Goal: Information Seeking & Learning: Learn about a topic

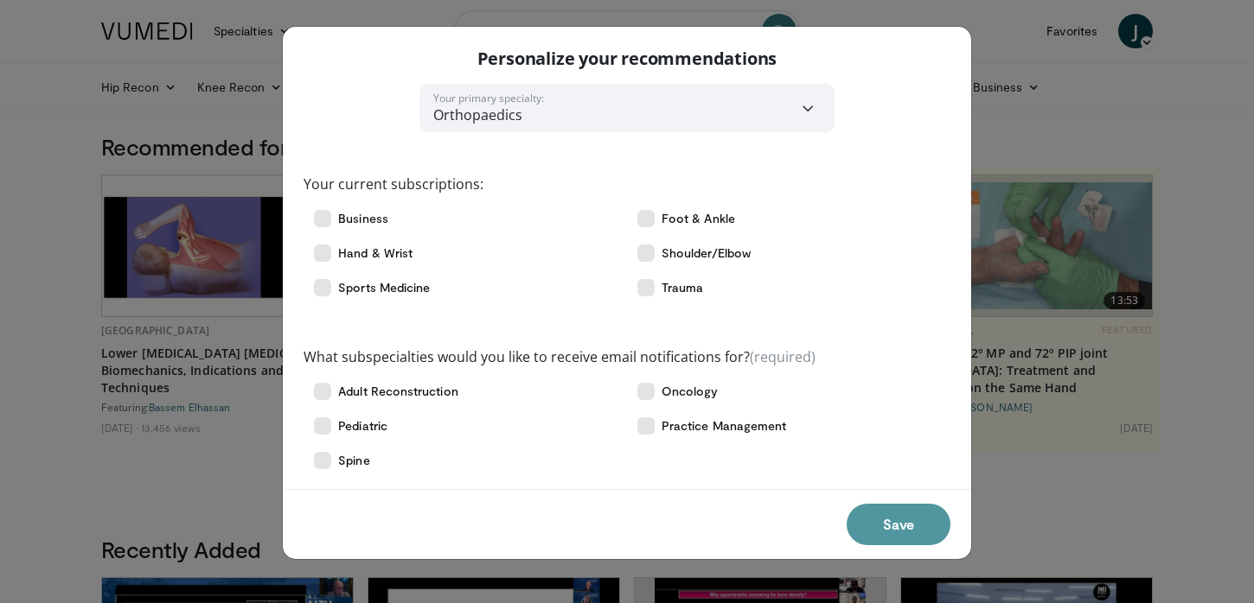
click at [893, 513] on button "Save" at bounding box center [898, 524] width 104 height 41
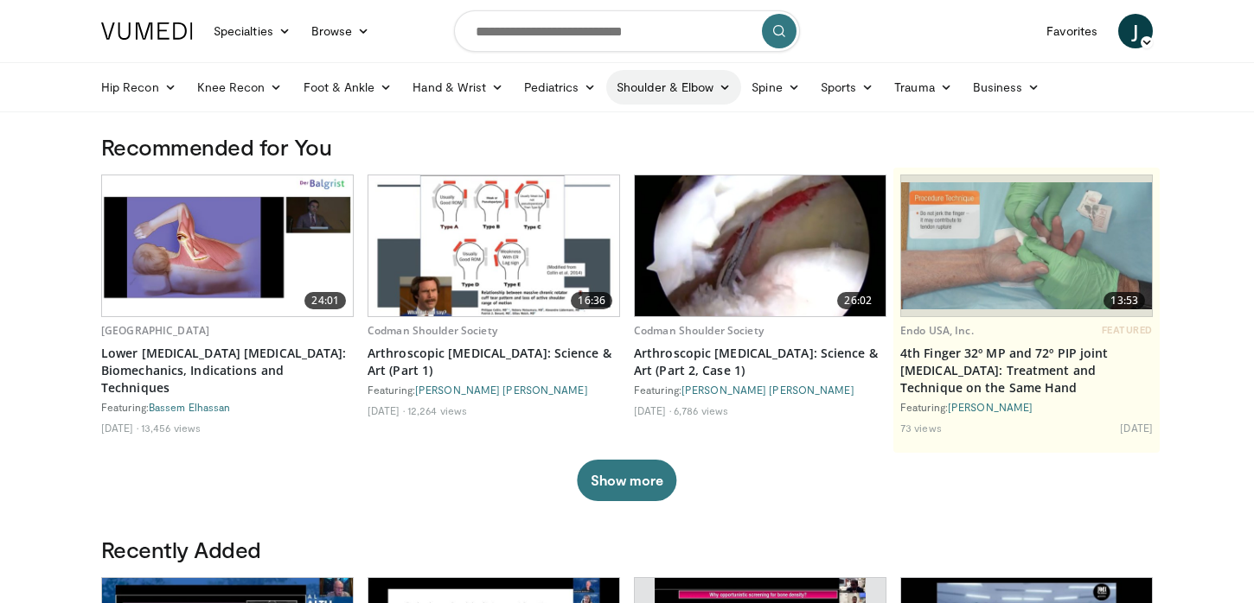
click at [718, 93] on link "Shoulder & Elbow" at bounding box center [673, 87] width 135 height 35
click at [579, 156] on link "Shoulder" at bounding box center [637, 156] width 206 height 28
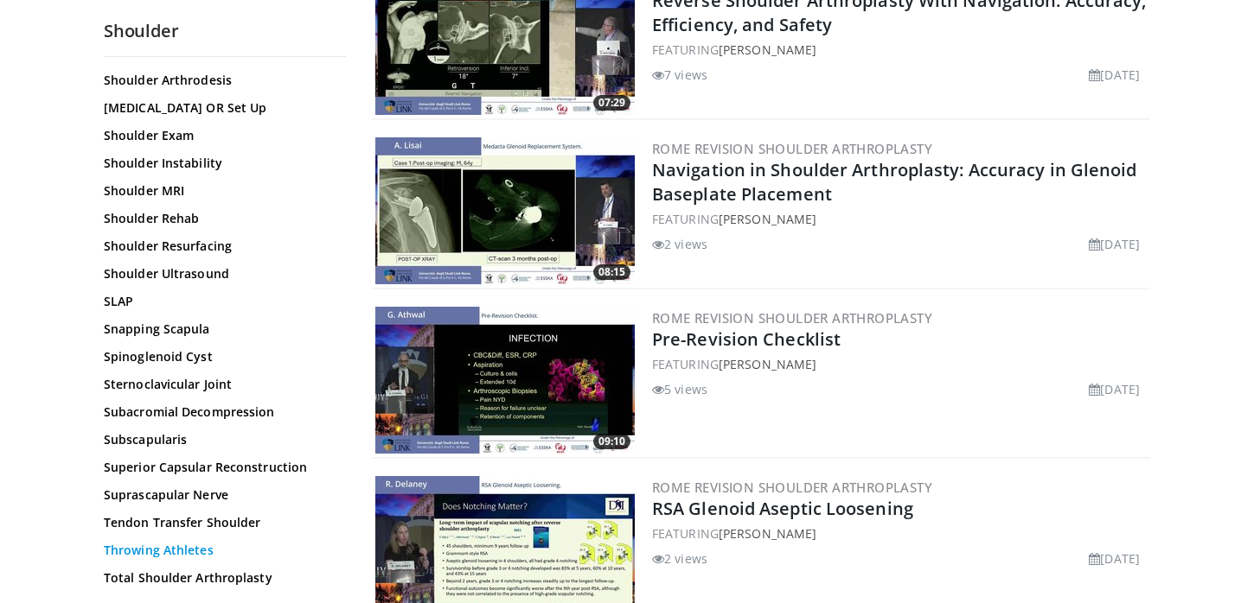
scroll to position [1740, 0]
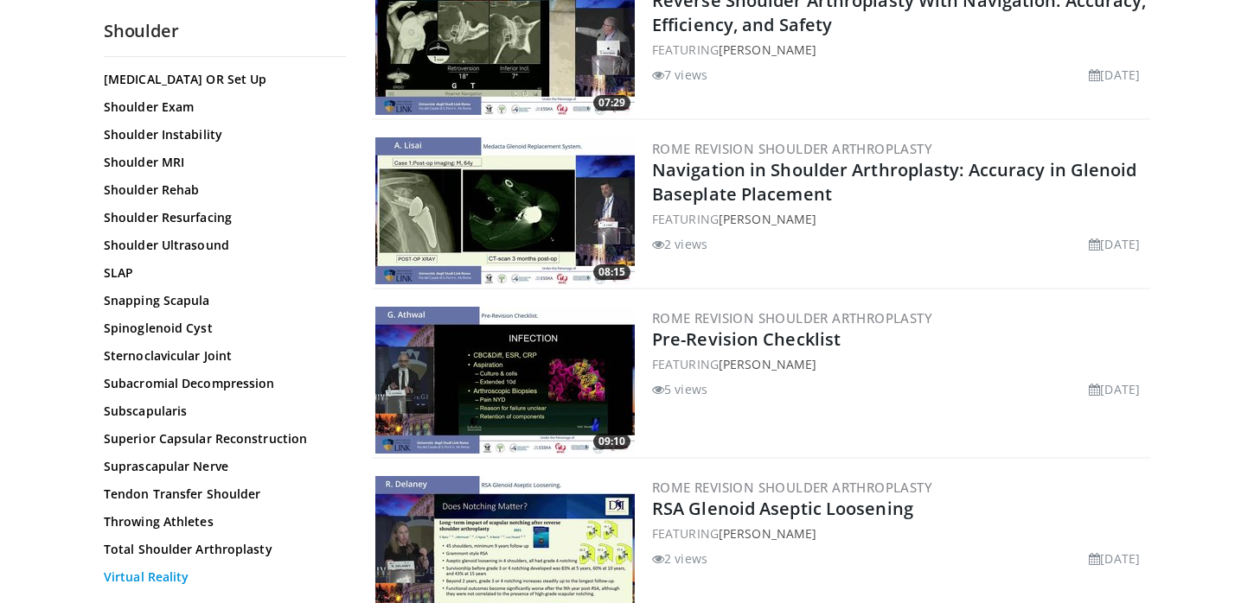
click at [179, 579] on link "Virtual Reality" at bounding box center [220, 577] width 233 height 17
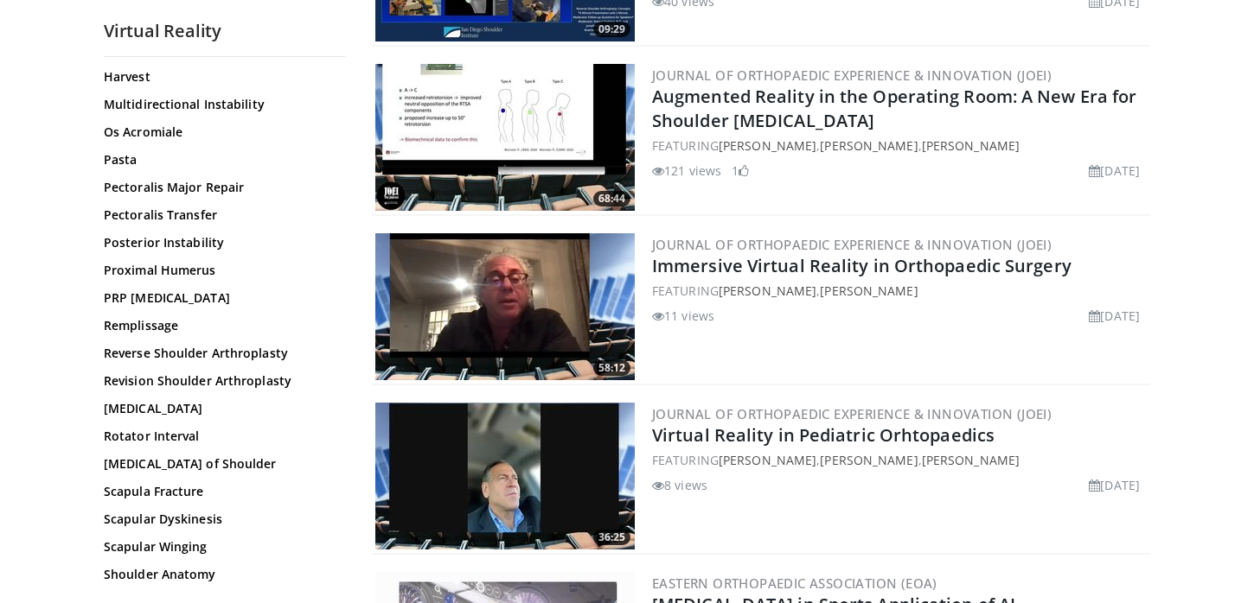
scroll to position [1201, 0]
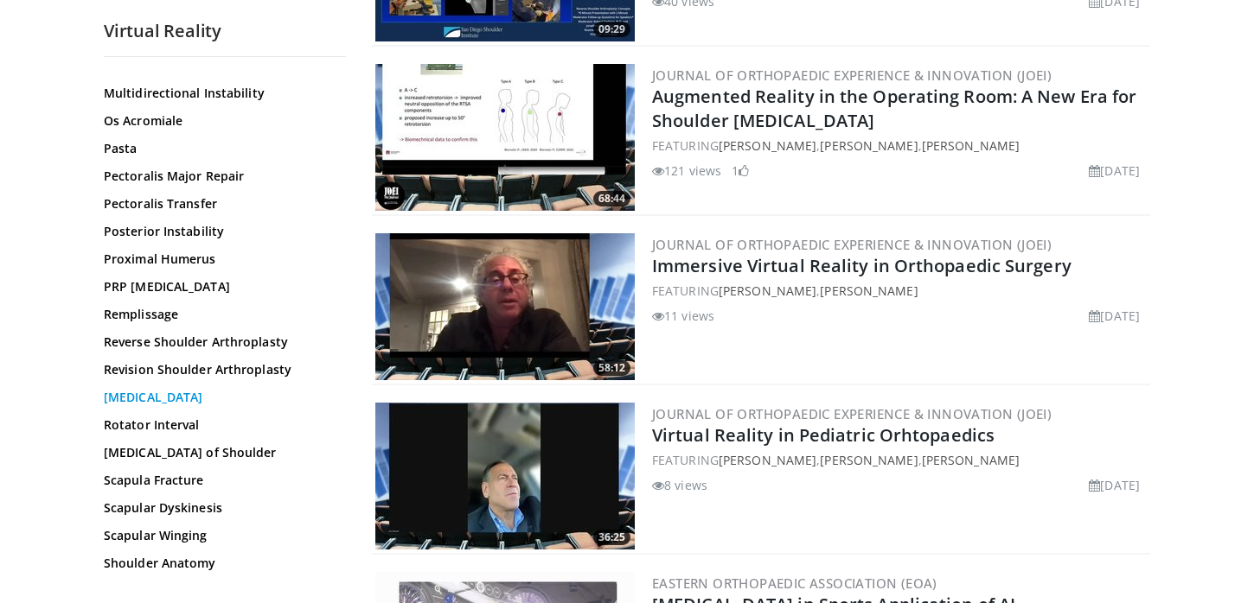
click at [174, 393] on link "Rotator Cuff Repair" at bounding box center [220, 397] width 233 height 17
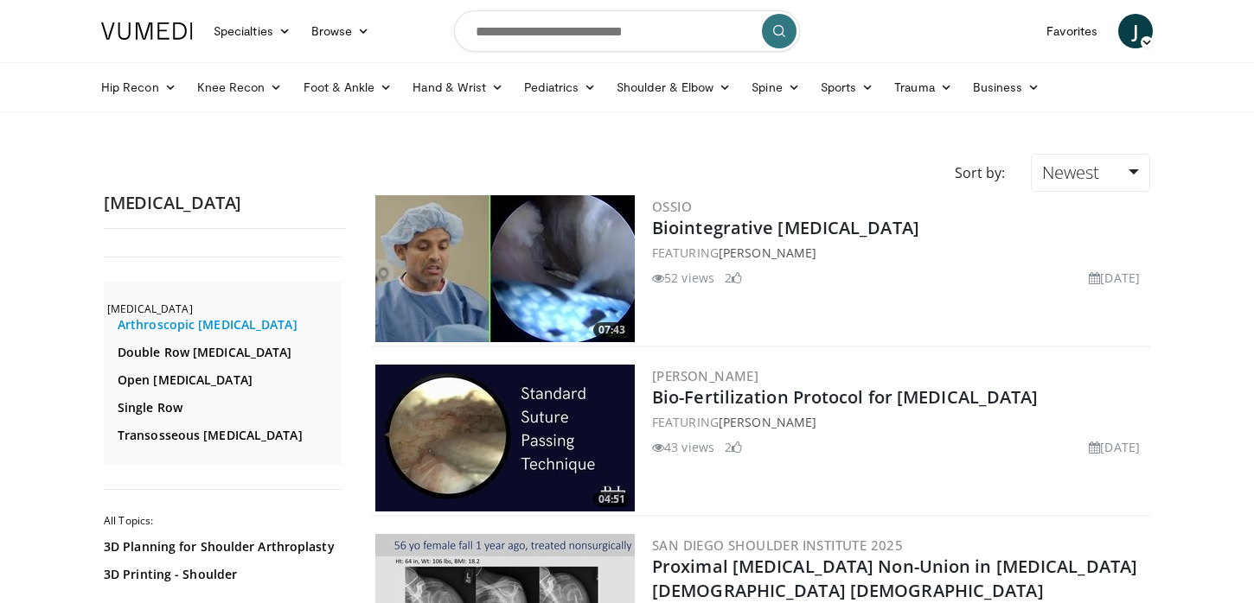
click at [189, 324] on link "Arthroscopic Rotator Cuff Repair" at bounding box center [228, 324] width 220 height 17
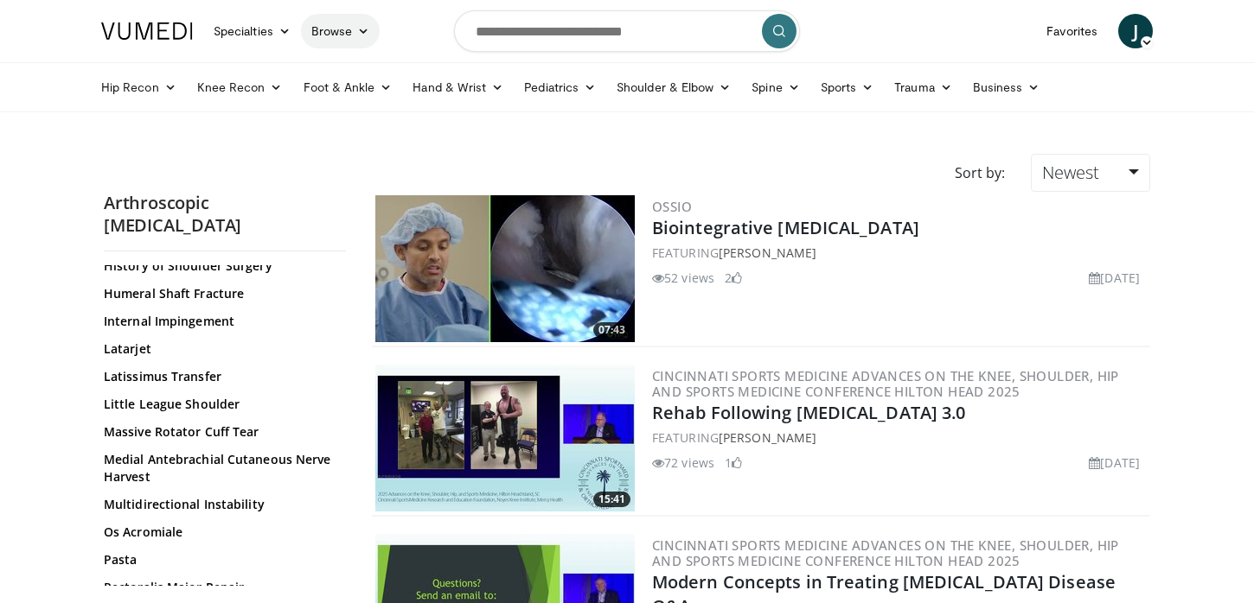
click at [367, 28] on icon at bounding box center [363, 31] width 12 height 12
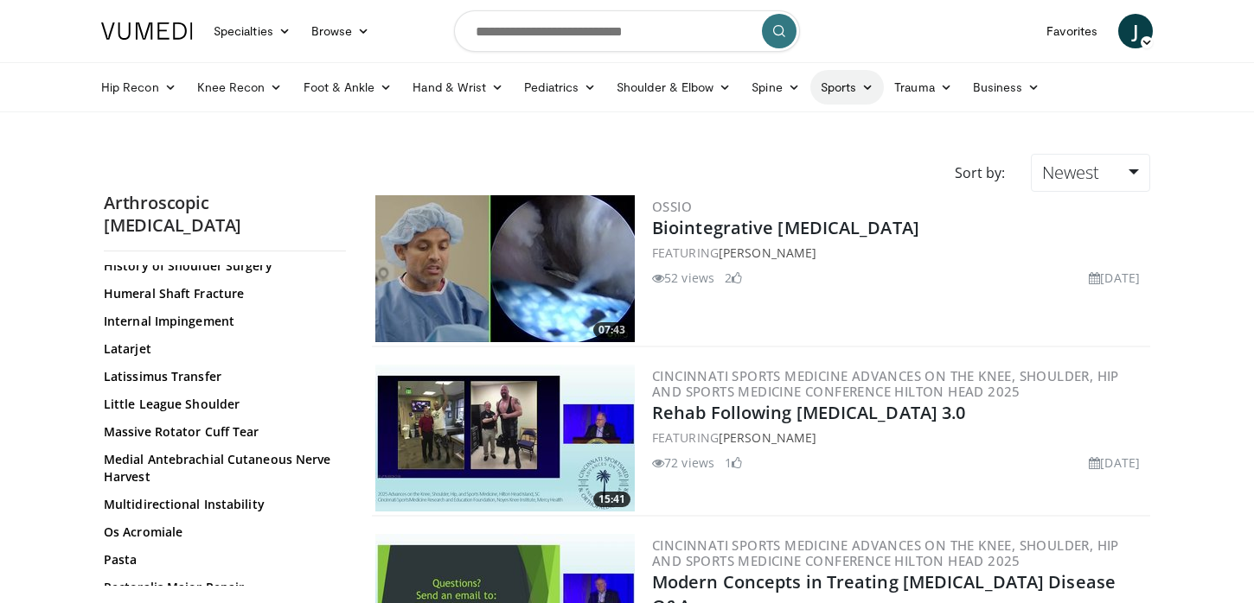
click at [866, 87] on icon at bounding box center [867, 87] width 12 height 12
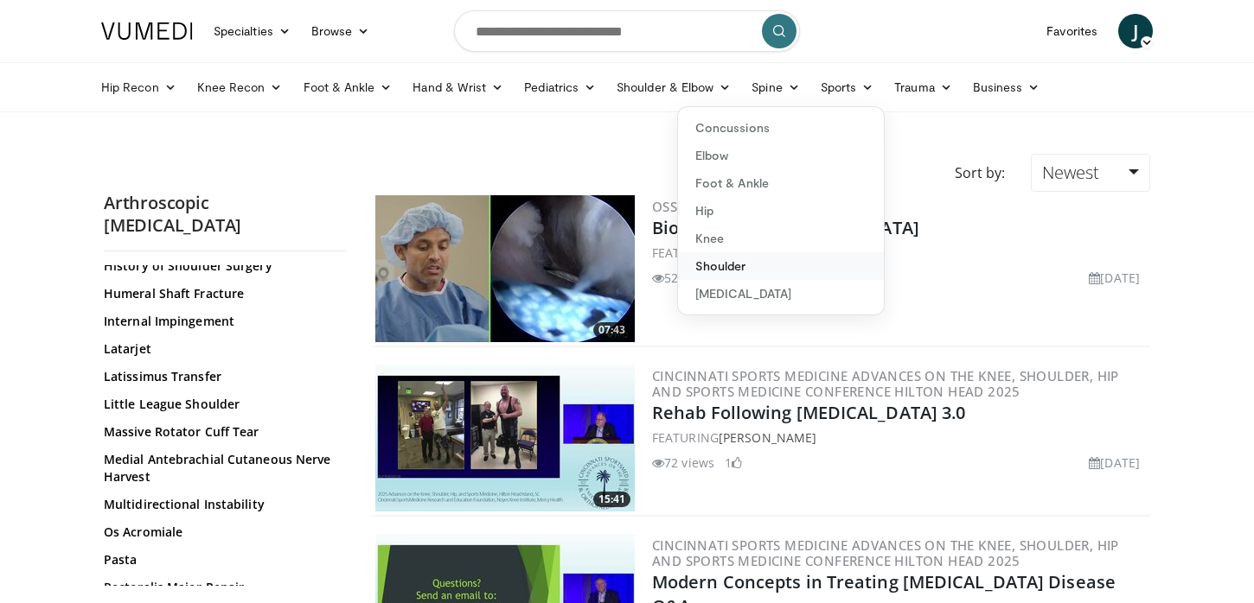
click at [728, 265] on link "Shoulder" at bounding box center [781, 266] width 206 height 28
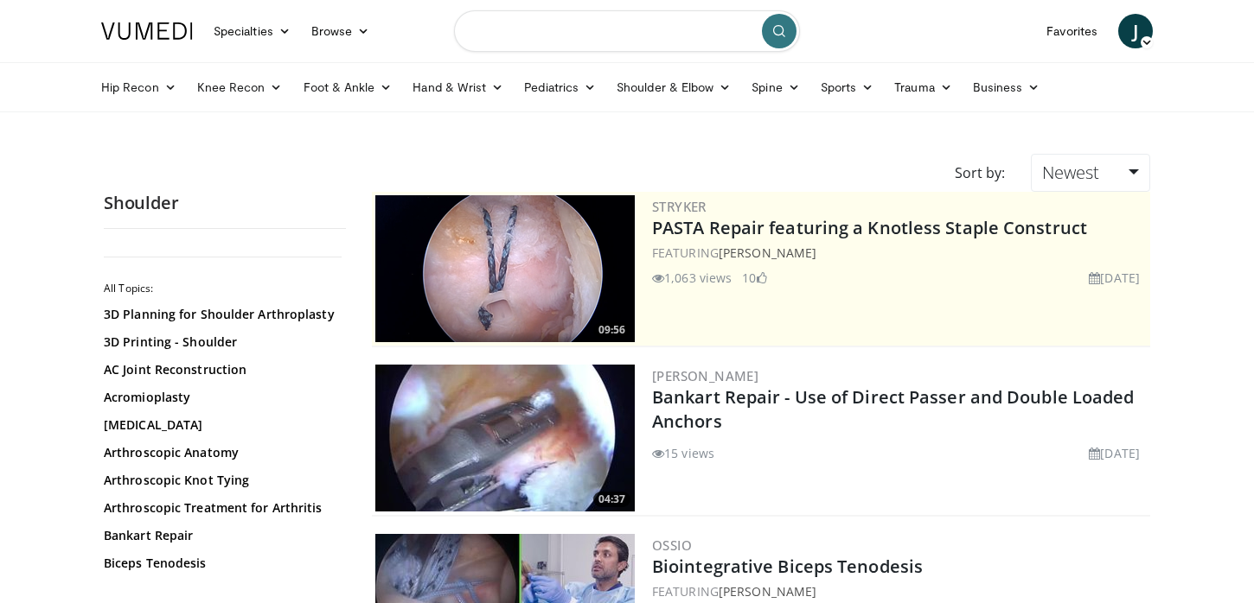
click at [583, 39] on input "Search topics, interventions" at bounding box center [627, 30] width 346 height 41
type input "**********"
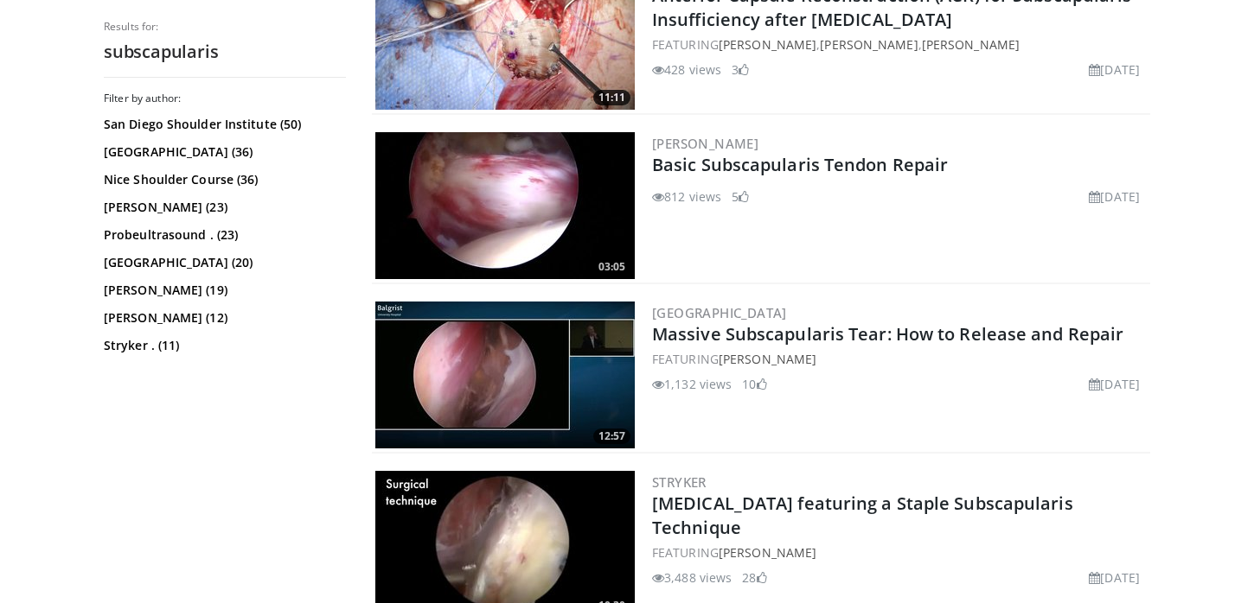
scroll to position [3285, 0]
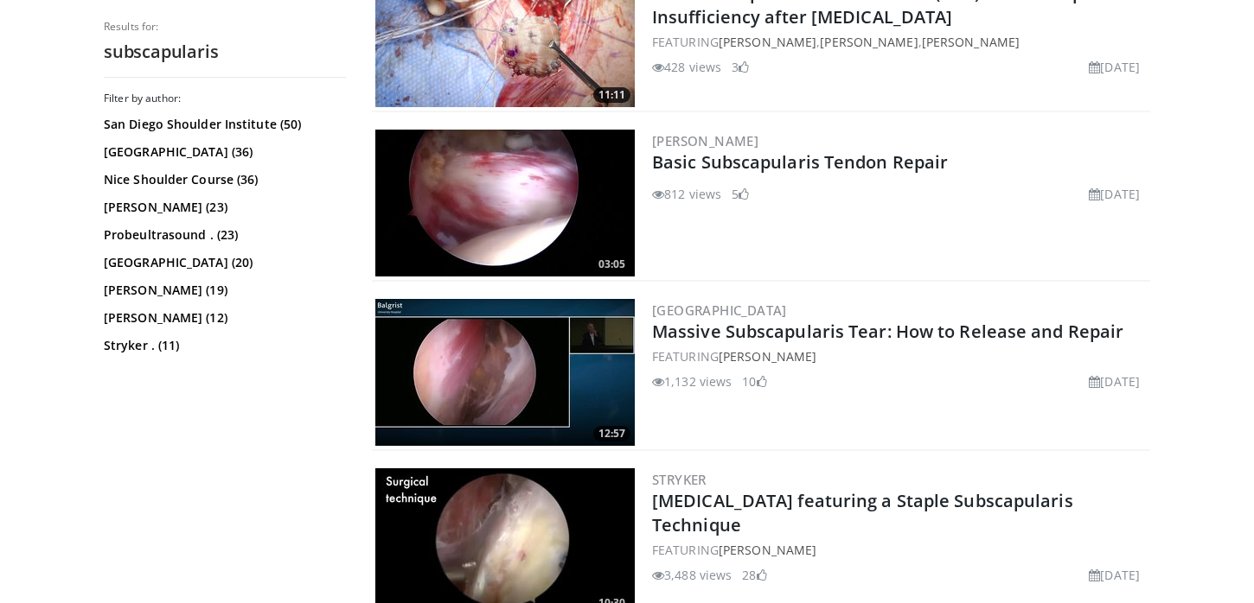
click at [569, 199] on img at bounding box center [504, 203] width 259 height 147
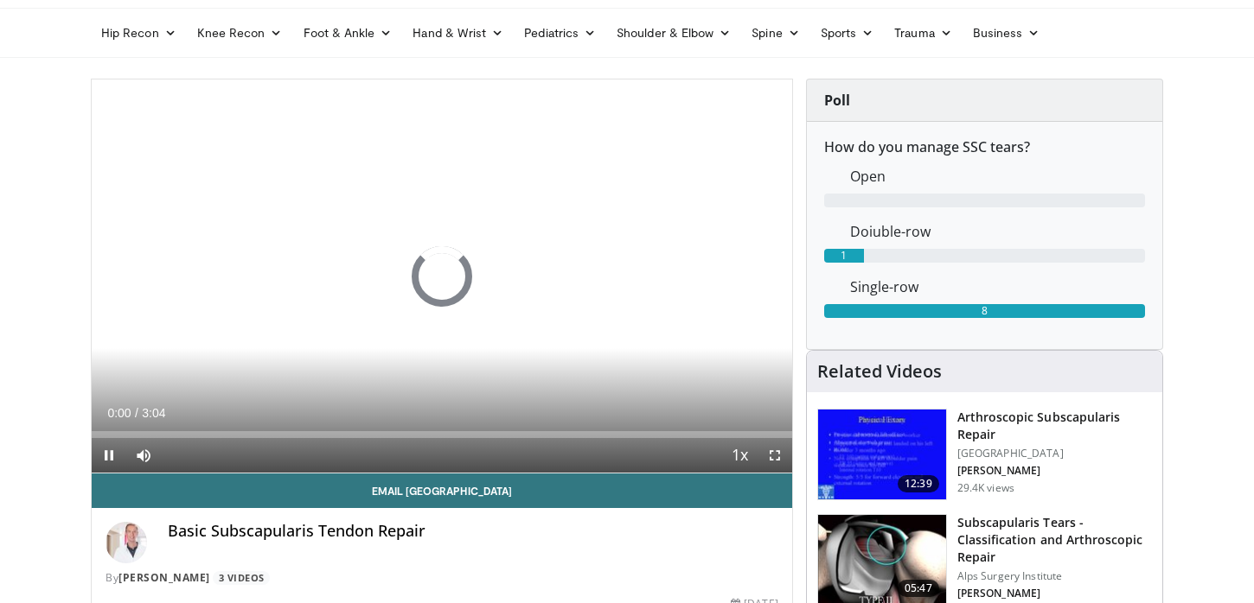
scroll to position [57, 0]
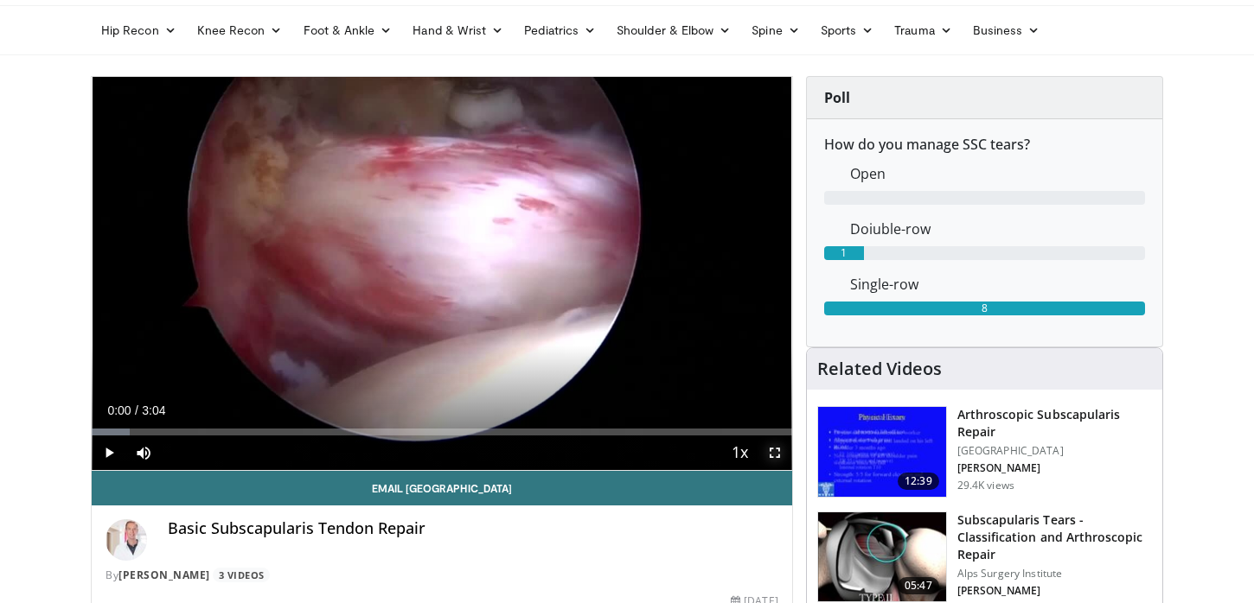
click at [778, 452] on span "Video Player" at bounding box center [774, 453] width 35 height 35
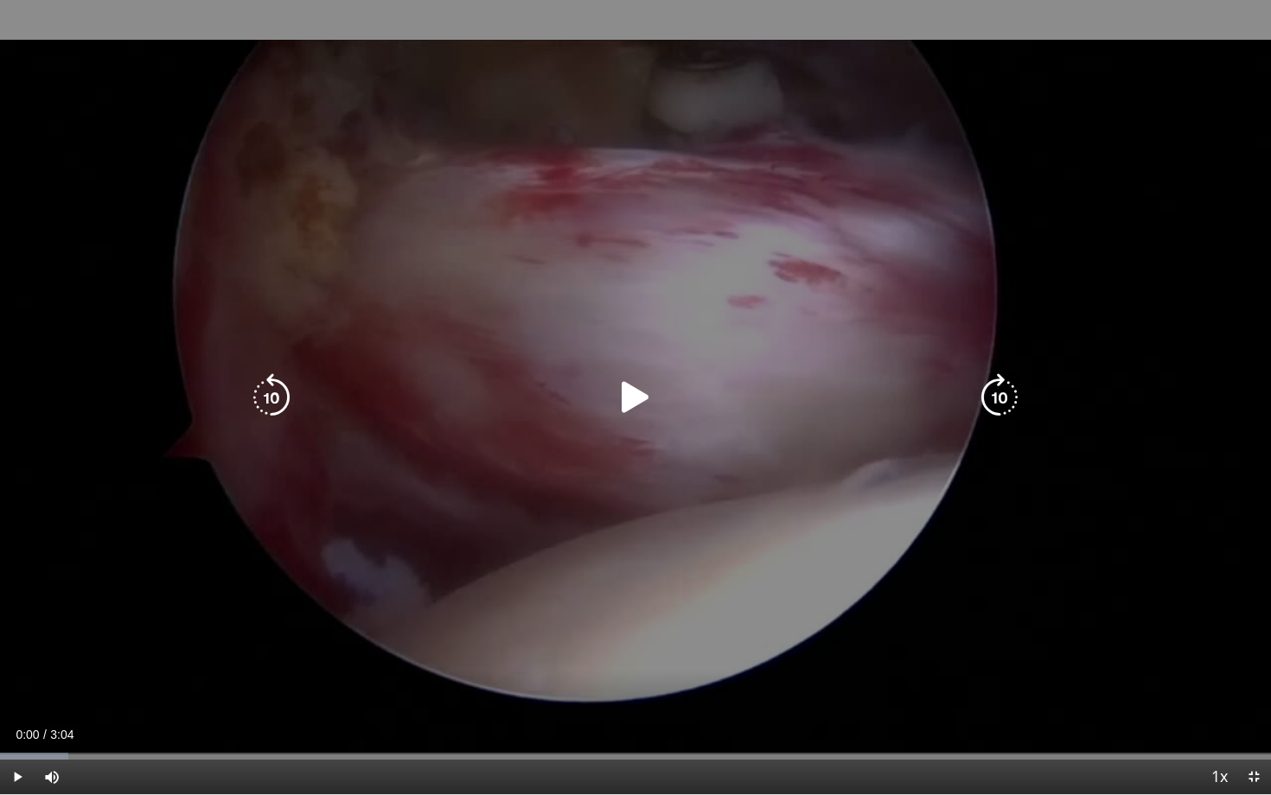
click at [634, 397] on icon "Video Player" at bounding box center [635, 397] width 48 height 48
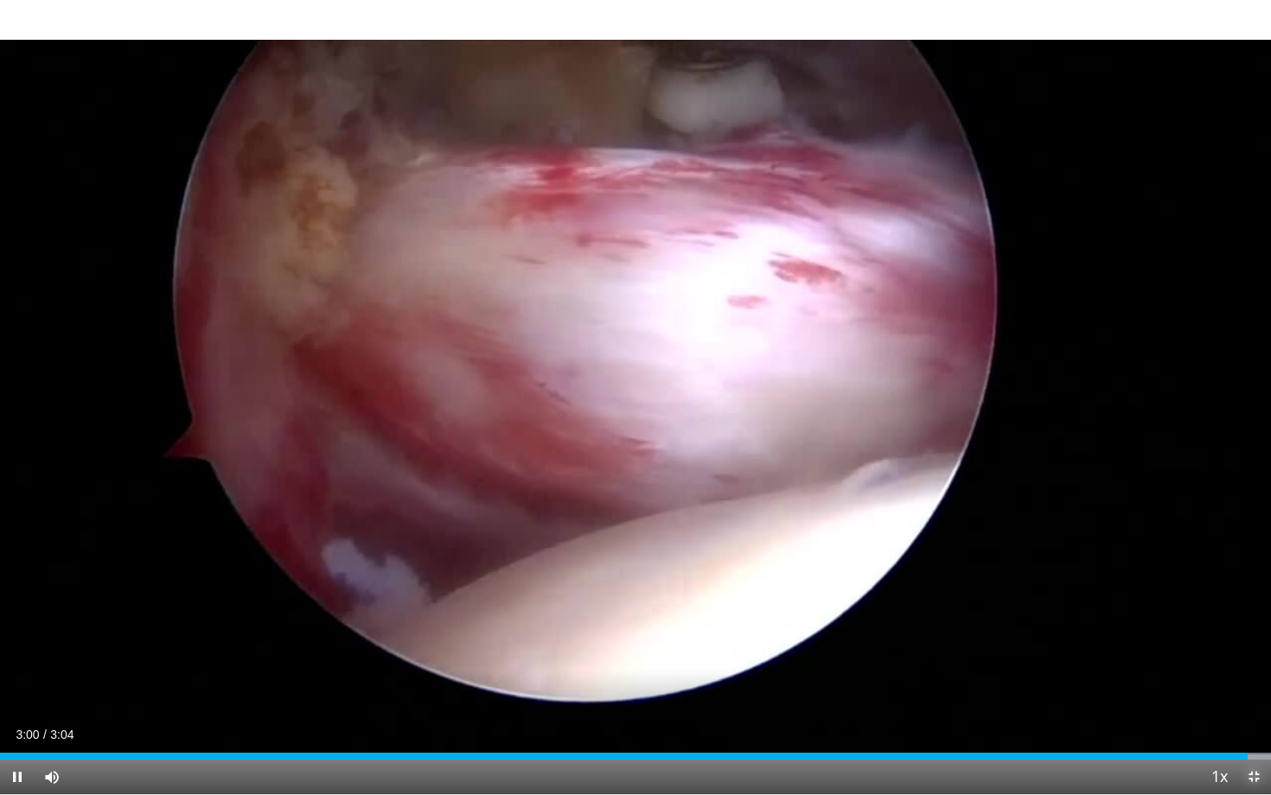
click at [1249, 603] on span "Video Player" at bounding box center [1253, 777] width 35 height 35
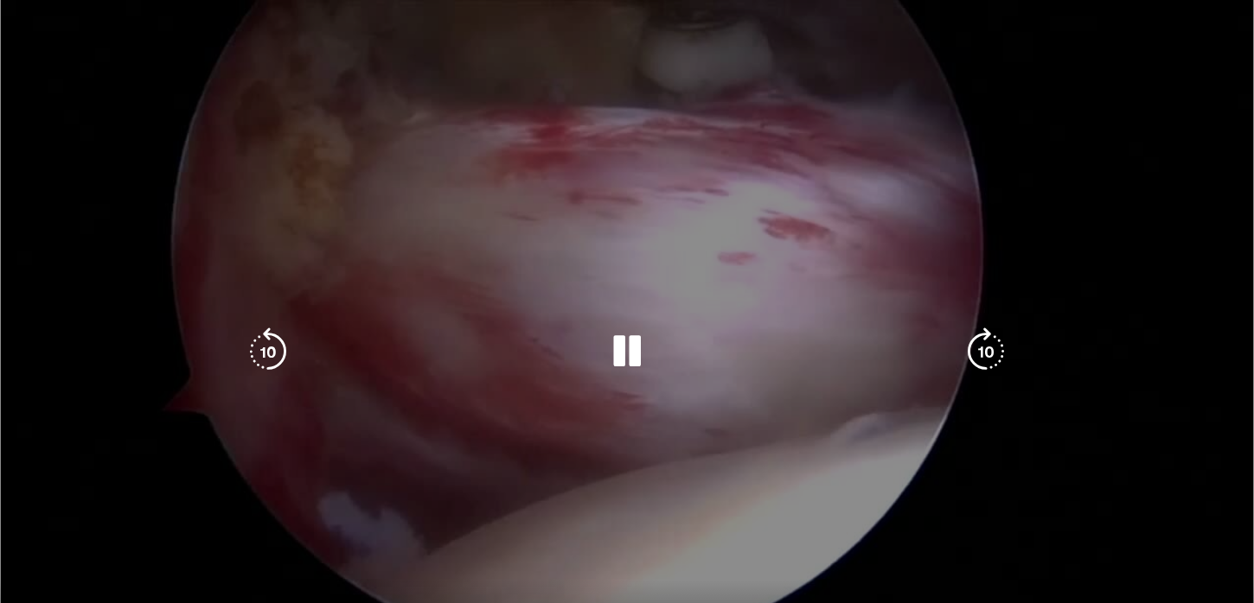
scroll to position [0, 0]
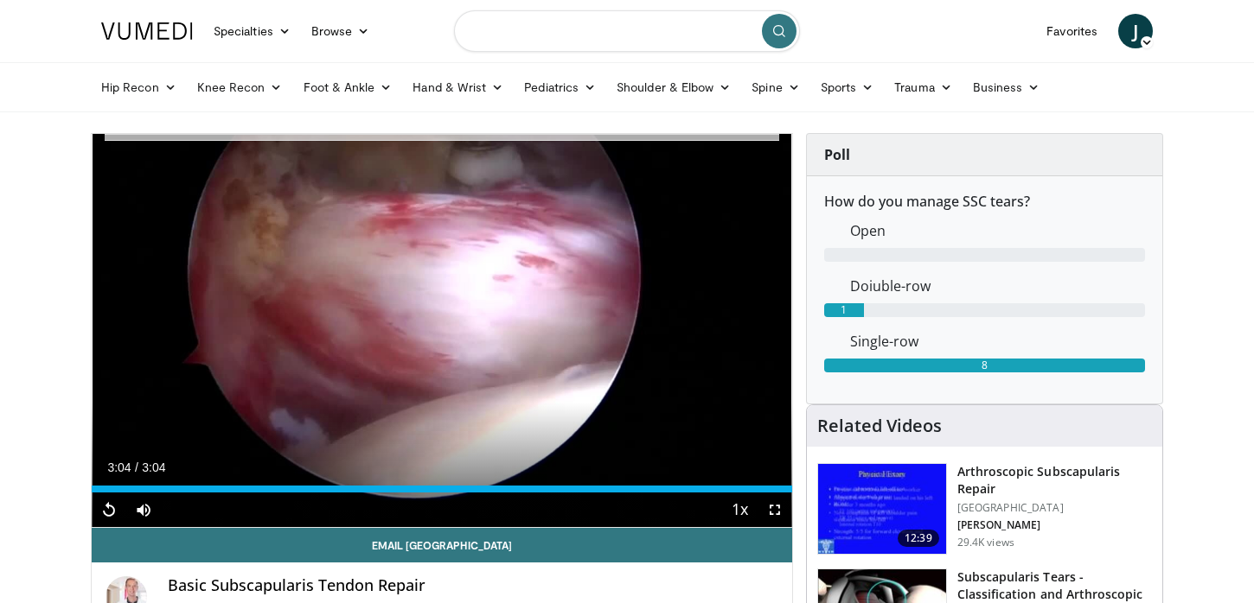
click at [576, 34] on input "Search topics, interventions" at bounding box center [627, 30] width 346 height 41
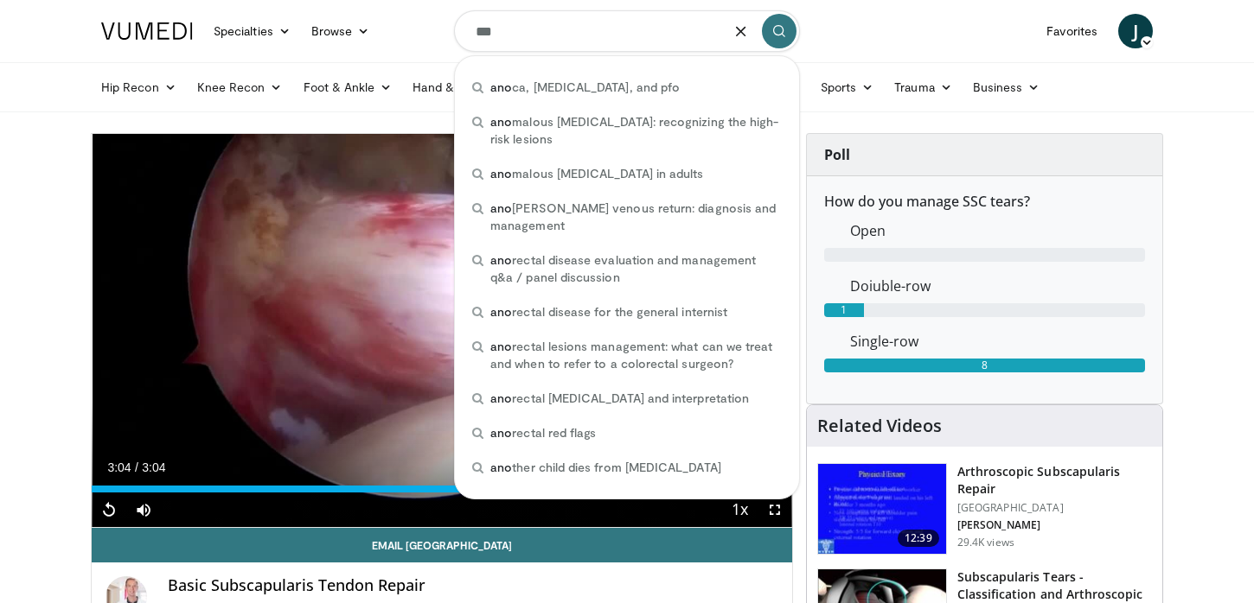
type input "***"
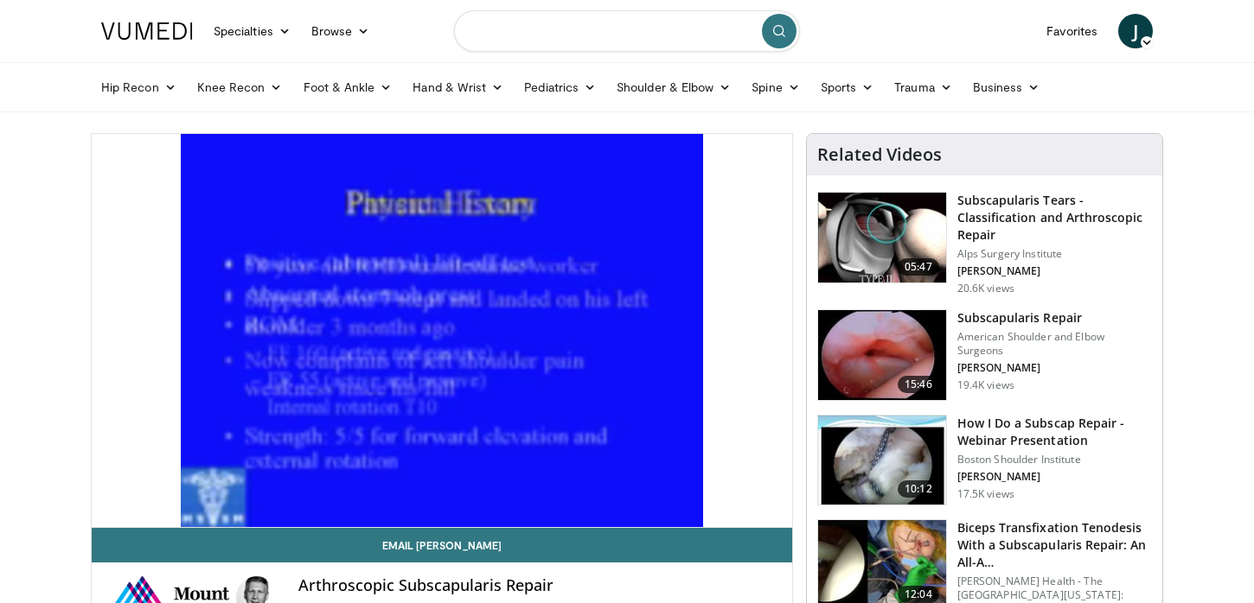
click at [566, 37] on input "Search topics, interventions" at bounding box center [627, 30] width 346 height 41
type input "**********"
click at [1133, 35] on span "J" at bounding box center [1135, 31] width 35 height 35
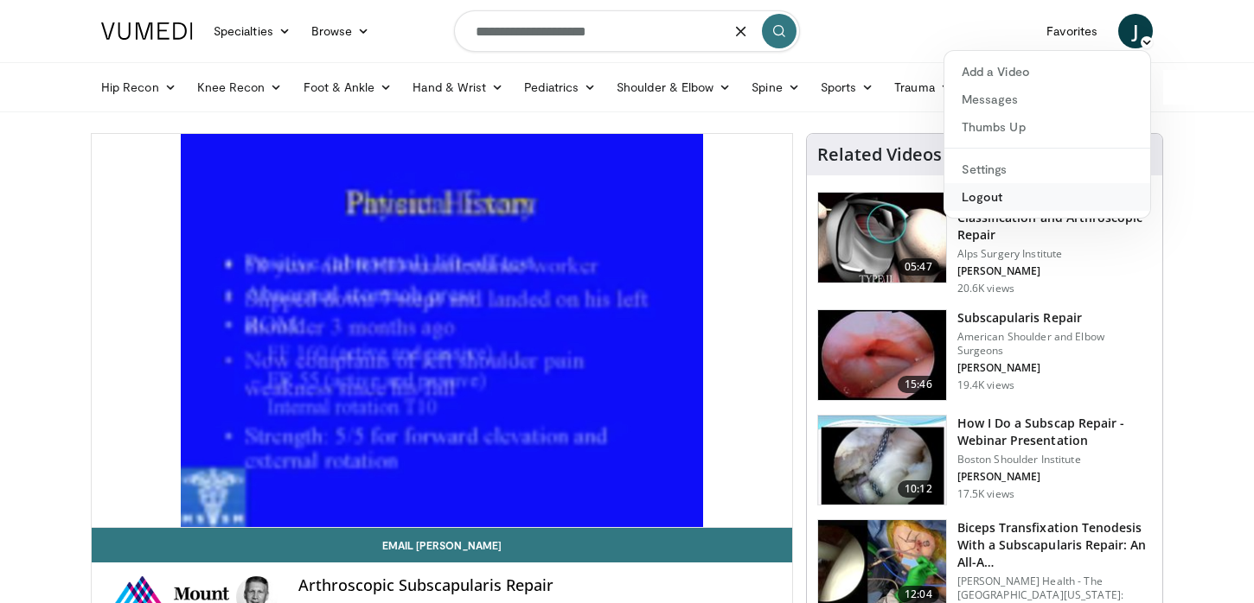
click at [986, 194] on link "Logout" at bounding box center [1047, 197] width 206 height 28
